Goal: Find contact information: Find contact information

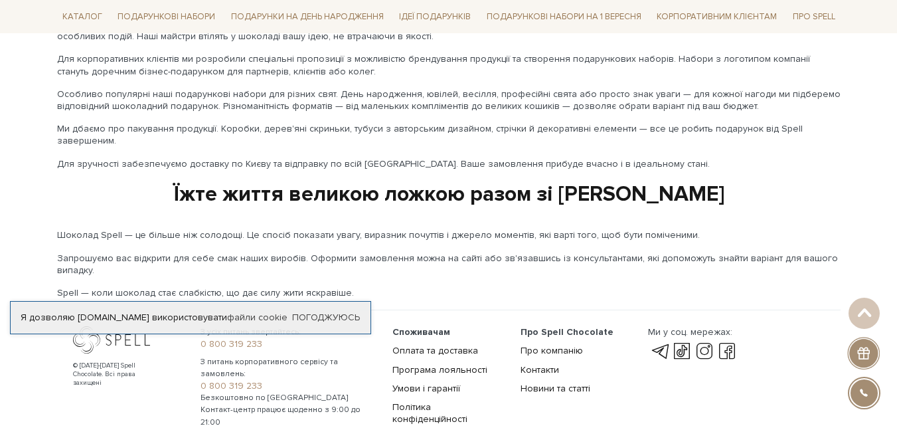
scroll to position [2266, 0]
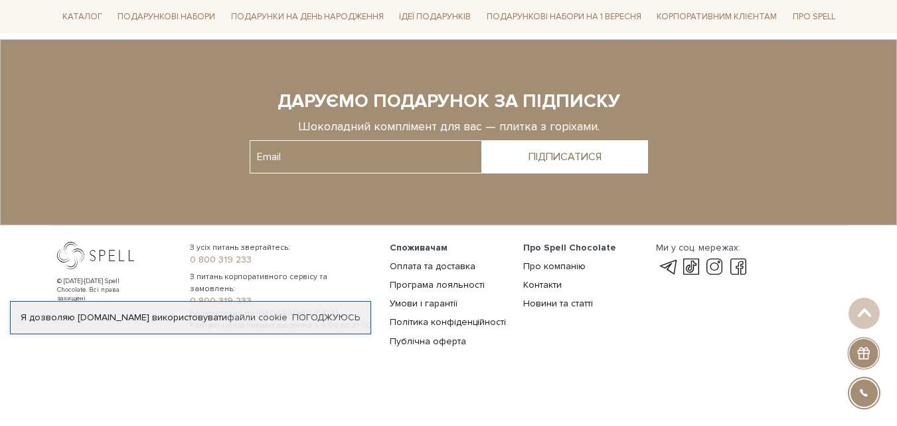
scroll to position [2057, 0]
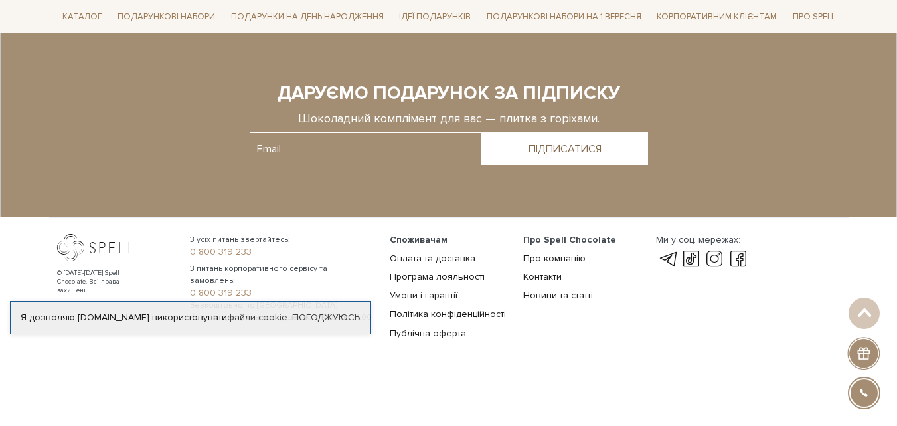
click at [548, 275] on link "Контакти" at bounding box center [542, 276] width 39 height 11
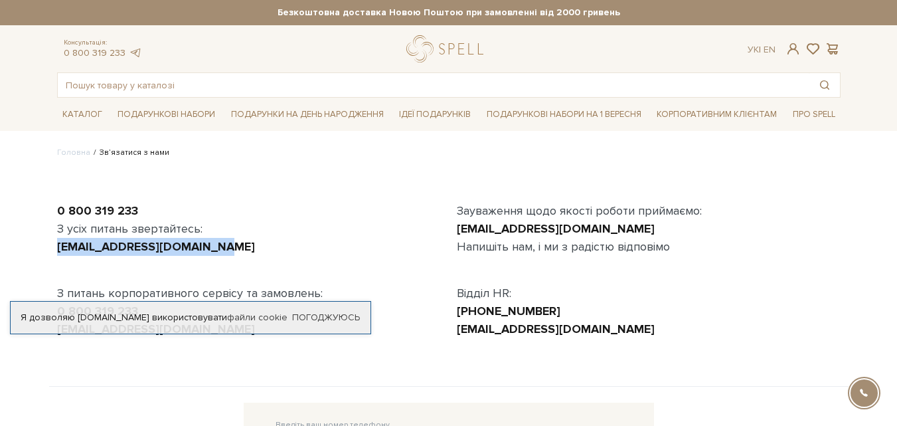
drag, startPoint x: 223, startPoint y: 252, endPoint x: 56, endPoint y: 249, distance: 167.3
click at [56, 249] on div "0 800 319 233 З усіх питань звертайтесь: office@spellchocolate.com З питань кор…" at bounding box center [249, 270] width 400 height 136
copy link "office@spellchocolate.com"
